Goal: Find specific page/section: Find specific page/section

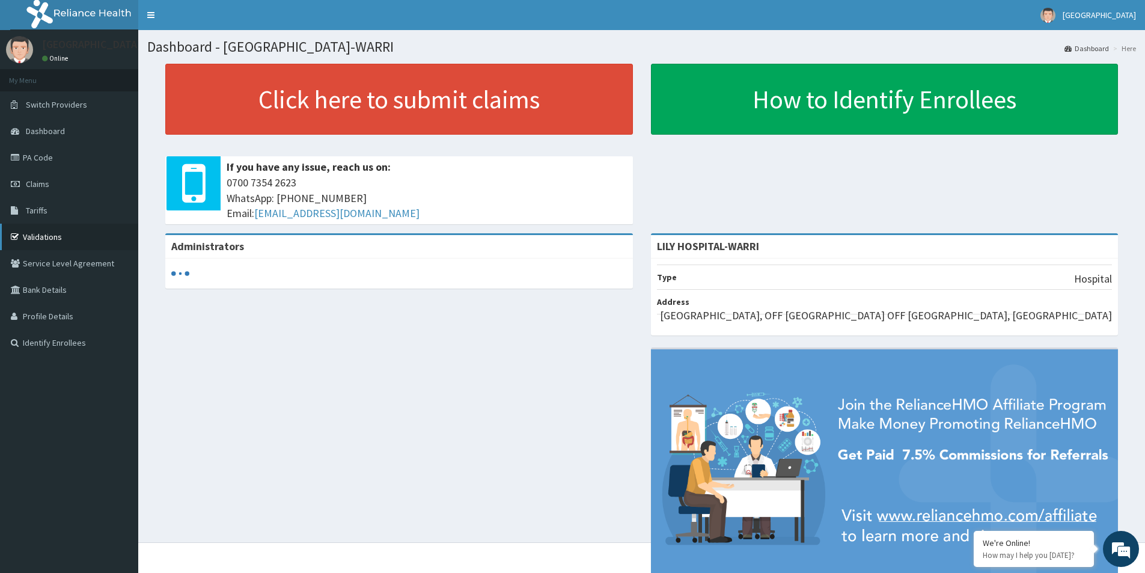
click at [35, 234] on link "Validations" at bounding box center [69, 236] width 138 height 26
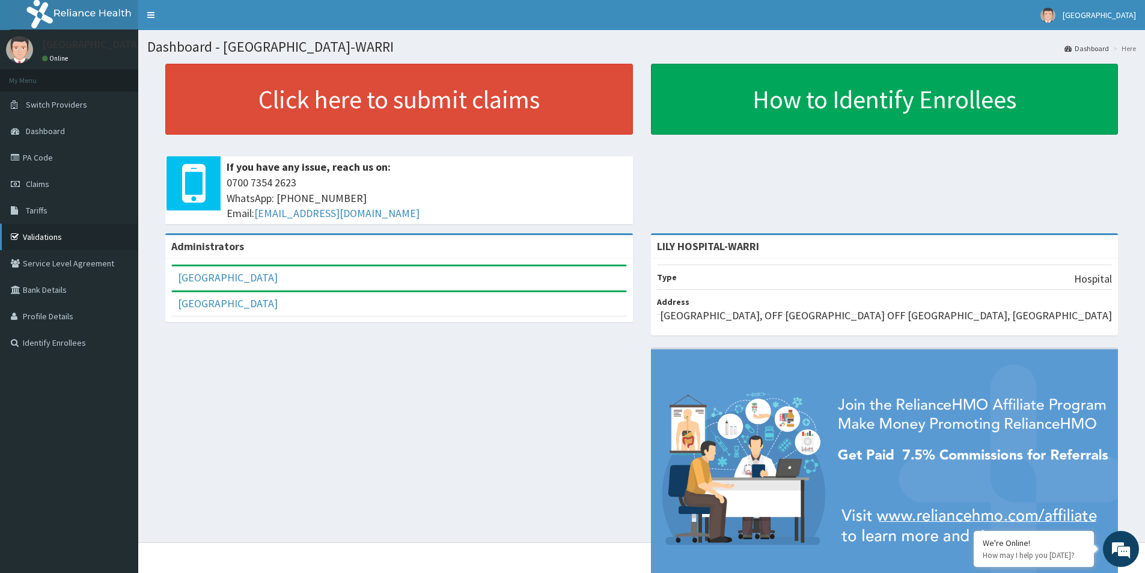
click at [29, 234] on link "Validations" at bounding box center [69, 236] width 138 height 26
